Goal: Task Accomplishment & Management: Manage account settings

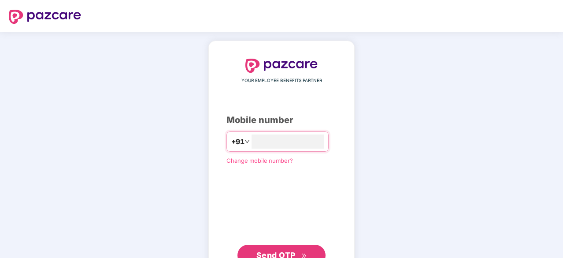
type input "**********"
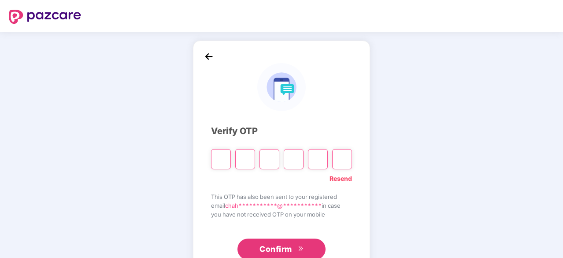
type input "*"
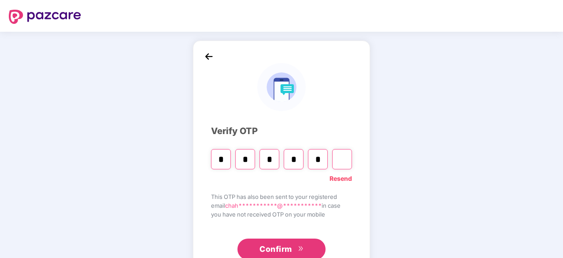
type input "*"
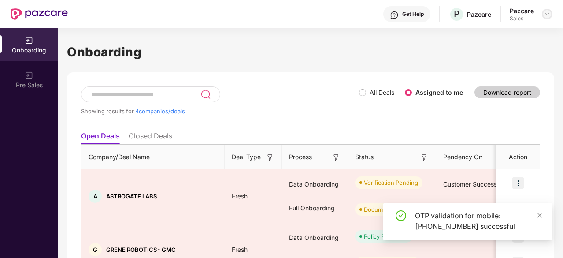
click at [543, 12] on div at bounding box center [547, 14] width 11 height 11
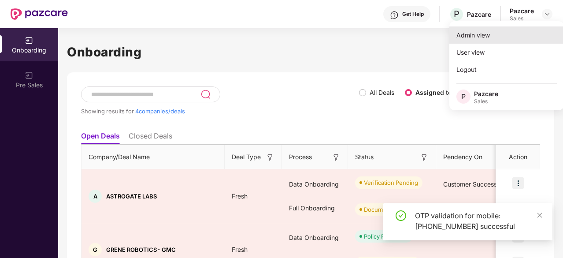
click at [493, 35] on div "Admin view" at bounding box center [507, 34] width 115 height 17
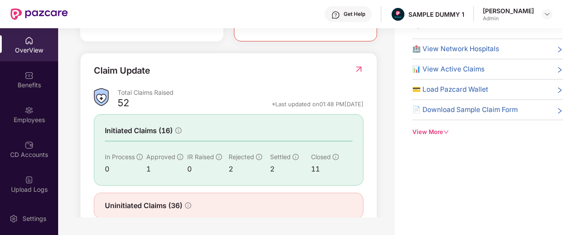
scroll to position [312, 0]
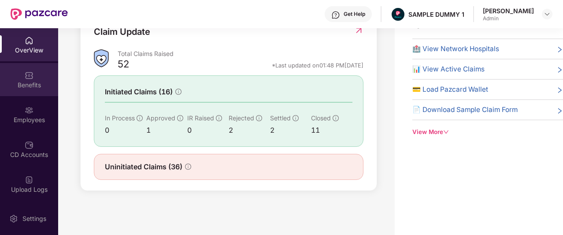
click at [17, 86] on div "Benefits" at bounding box center [29, 85] width 58 height 9
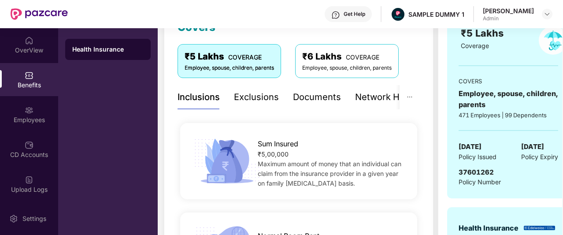
scroll to position [93, 0]
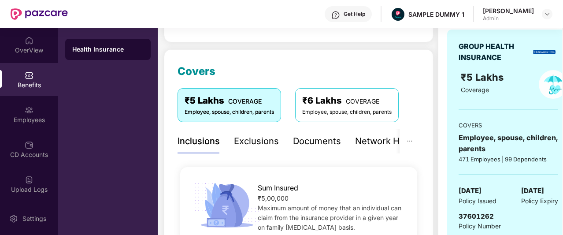
click at [257, 135] on div "Exclusions" at bounding box center [256, 141] width 45 height 14
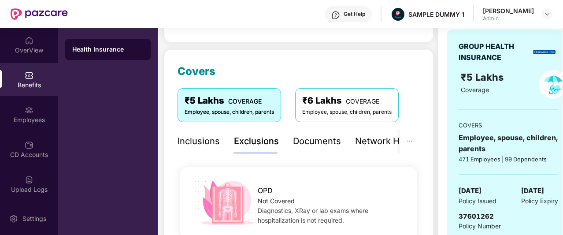
click at [364, 145] on div "Network Hospitals" at bounding box center [393, 141] width 77 height 14
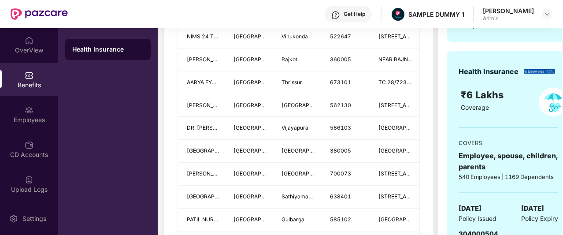
scroll to position [332, 0]
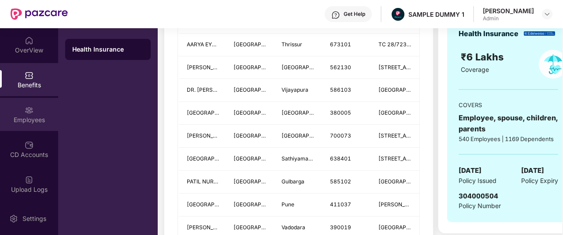
click at [30, 127] on div "Employees" at bounding box center [29, 114] width 58 height 33
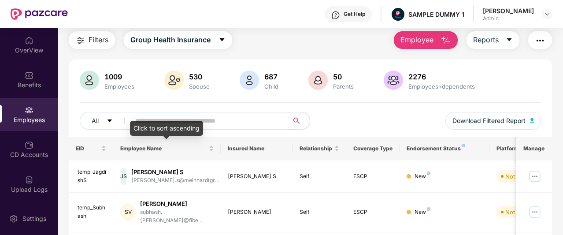
scroll to position [0, 0]
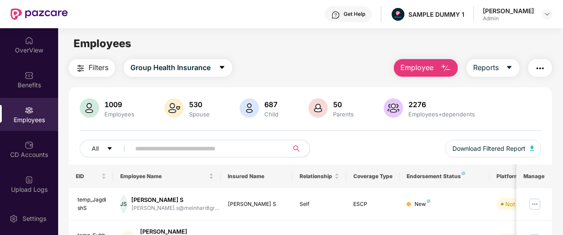
click at [422, 67] on span "Employee" at bounding box center [417, 67] width 33 height 11
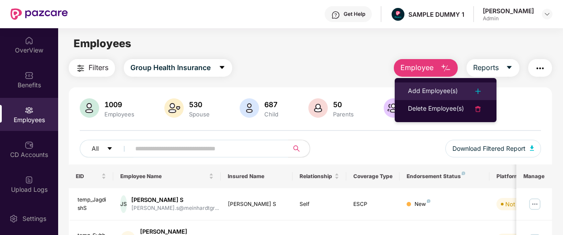
click at [430, 86] on div "Add Employee(s)" at bounding box center [433, 91] width 50 height 11
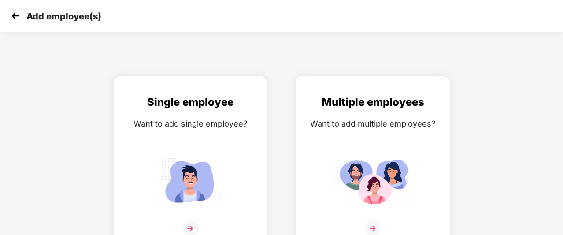
scroll to position [14, 0]
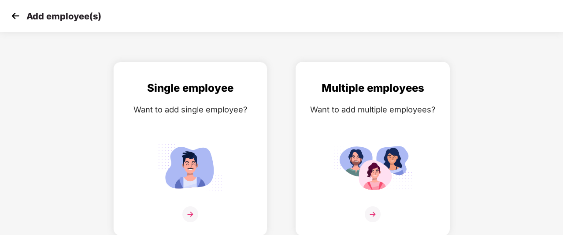
click at [374, 212] on img at bounding box center [373, 214] width 16 height 16
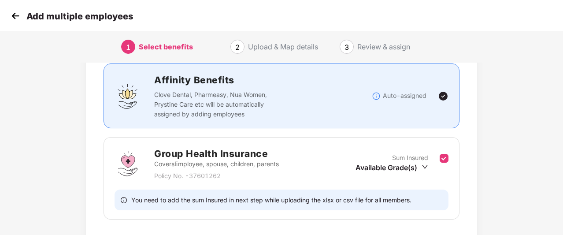
scroll to position [64, 0]
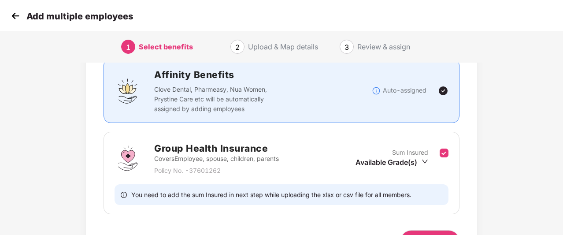
click at [19, 16] on img at bounding box center [15, 15] width 13 height 13
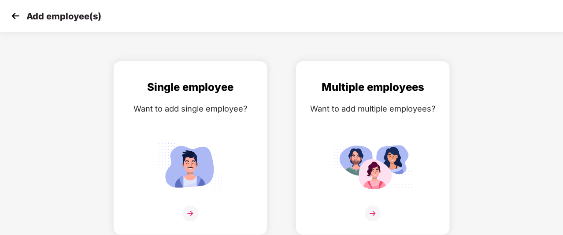
scroll to position [14, 0]
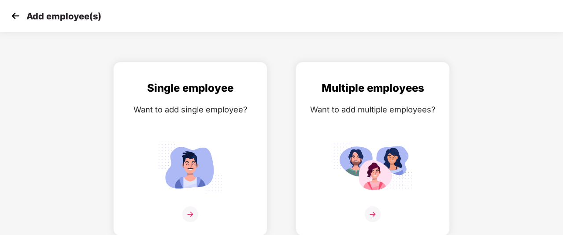
click at [19, 16] on img at bounding box center [15, 15] width 13 height 13
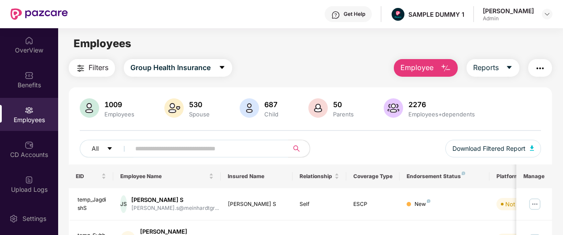
scroll to position [32, 0]
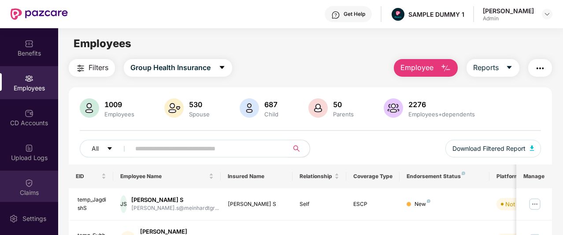
click at [42, 173] on div "Claims" at bounding box center [29, 187] width 58 height 33
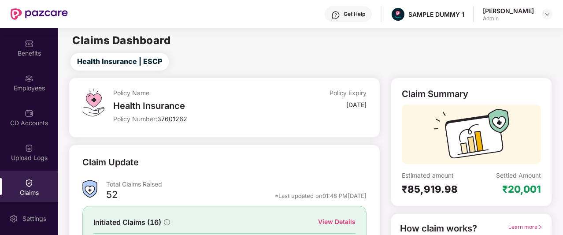
scroll to position [109, 0]
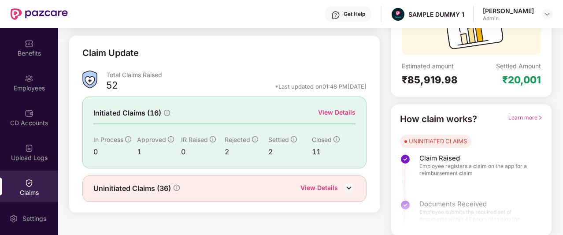
click at [336, 108] on div "View Details" at bounding box center [336, 113] width 37 height 10
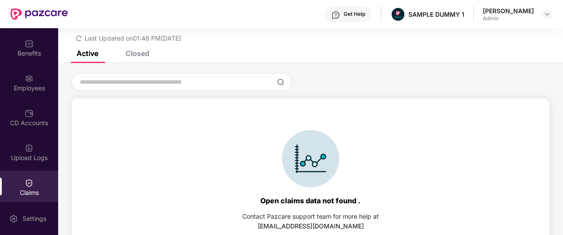
scroll to position [38, 0]
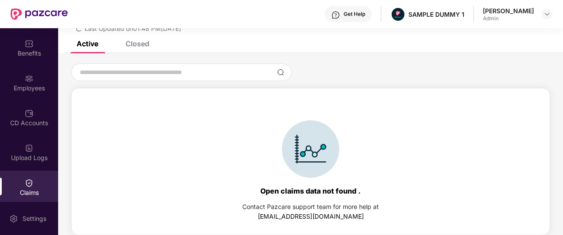
click at [144, 46] on div "Closed" at bounding box center [138, 43] width 24 height 9
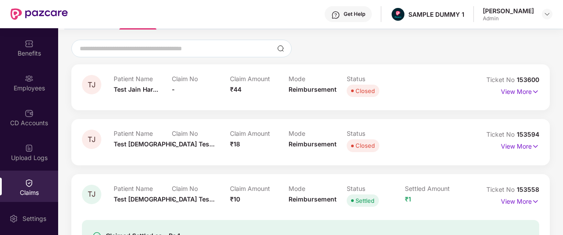
scroll to position [0, 0]
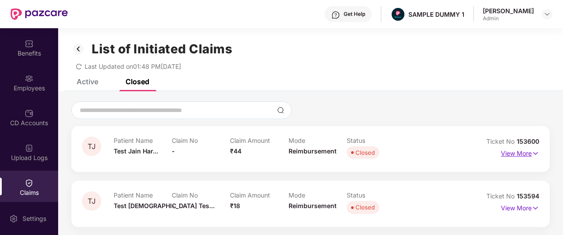
click at [518, 152] on p "View More" at bounding box center [520, 152] width 38 height 12
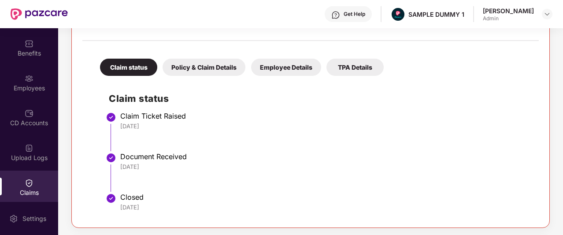
scroll to position [174, 0]
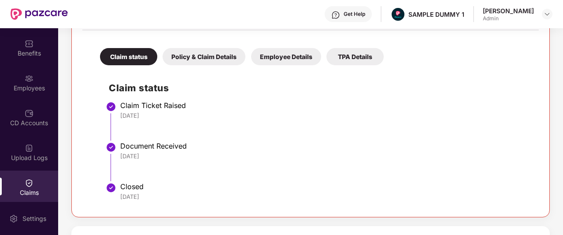
click at [209, 57] on div "Policy & Claim Details" at bounding box center [204, 56] width 83 height 17
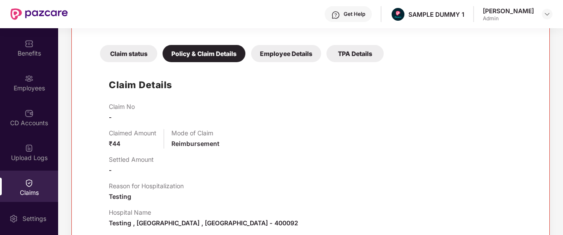
scroll to position [176, 0]
click at [280, 60] on div "Employee Details" at bounding box center [286, 53] width 70 height 17
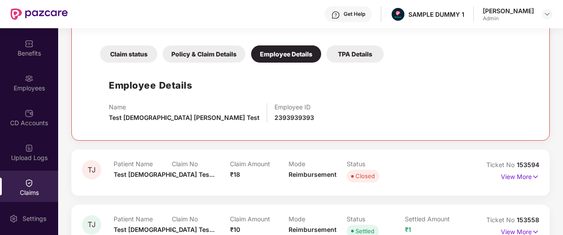
scroll to position [184, 0]
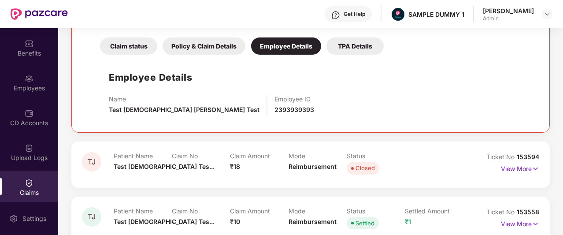
click at [353, 45] on div "TPA Details" at bounding box center [355, 45] width 57 height 17
